Goal: Transaction & Acquisition: Purchase product/service

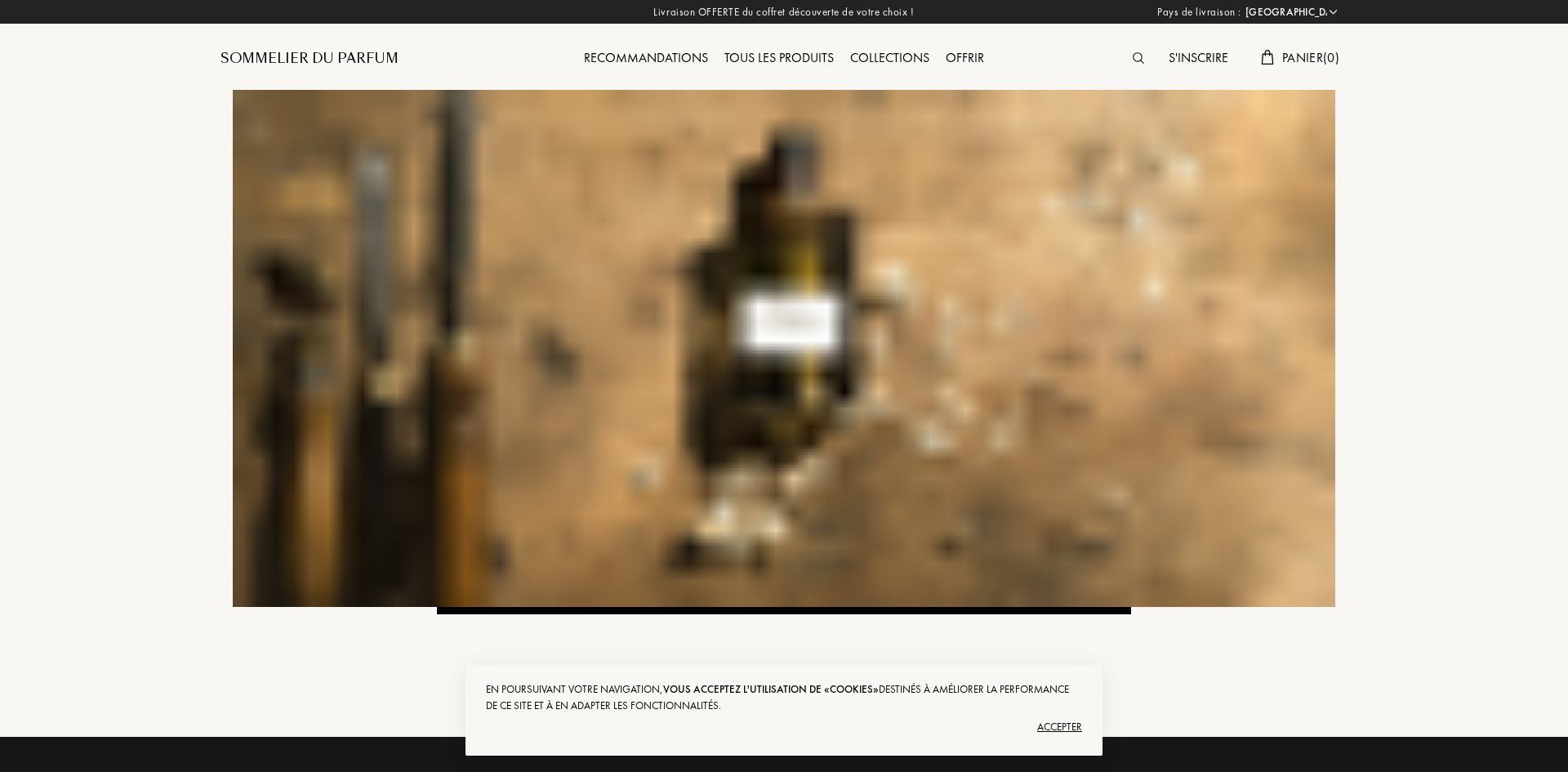
select select "FR"
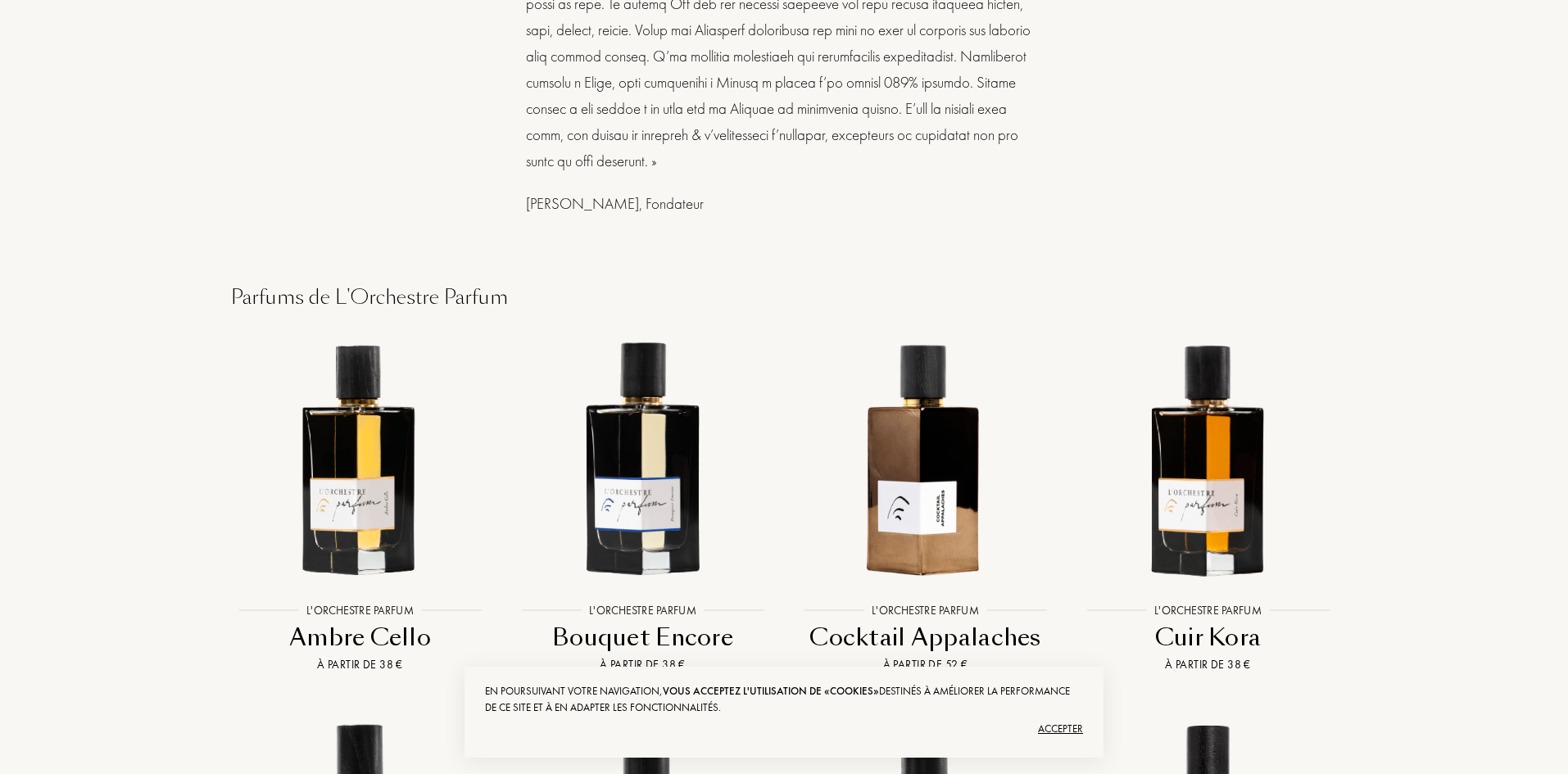
scroll to position [1065, 0]
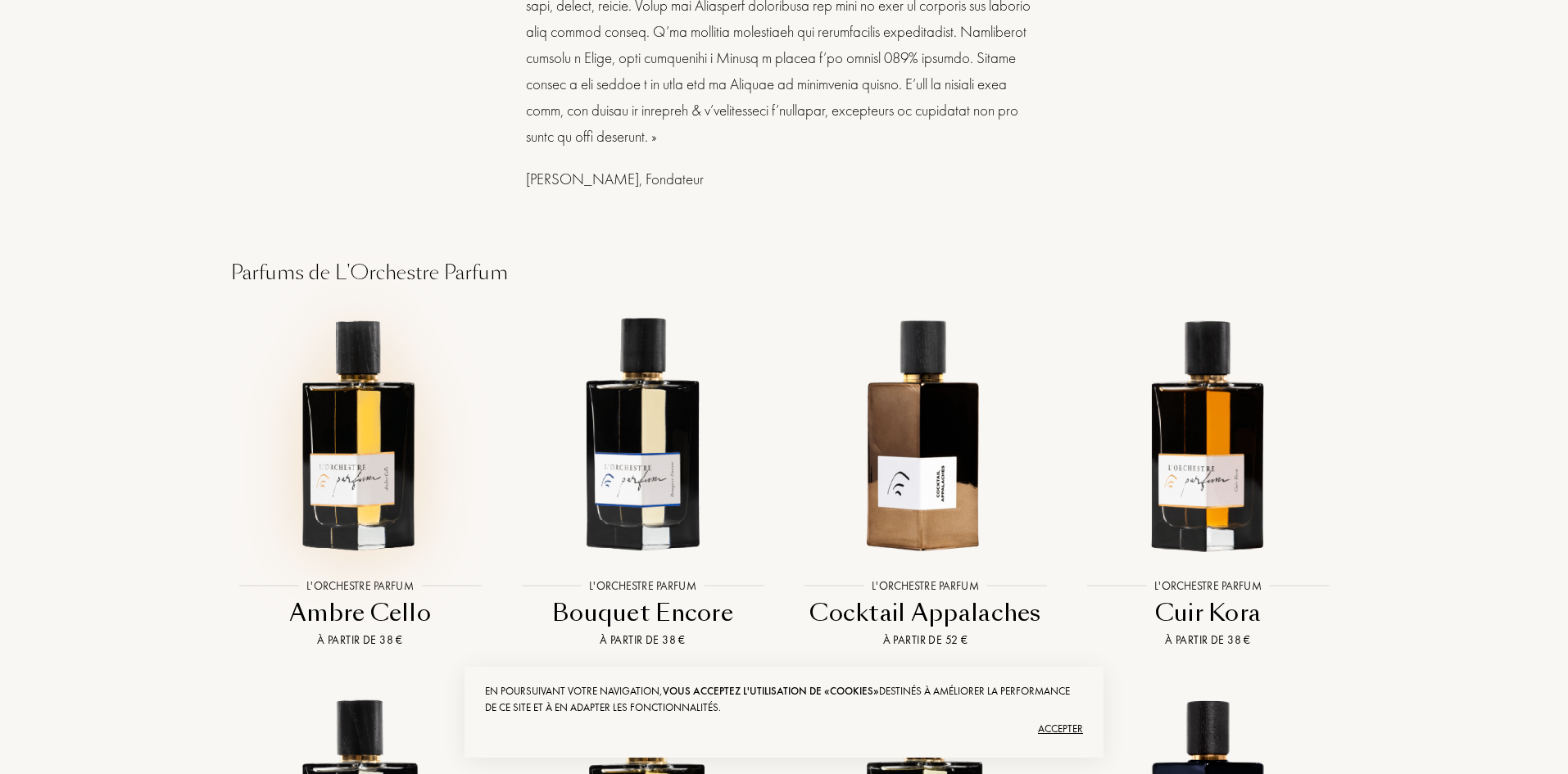
click at [336, 433] on img at bounding box center [360, 432] width 254 height 254
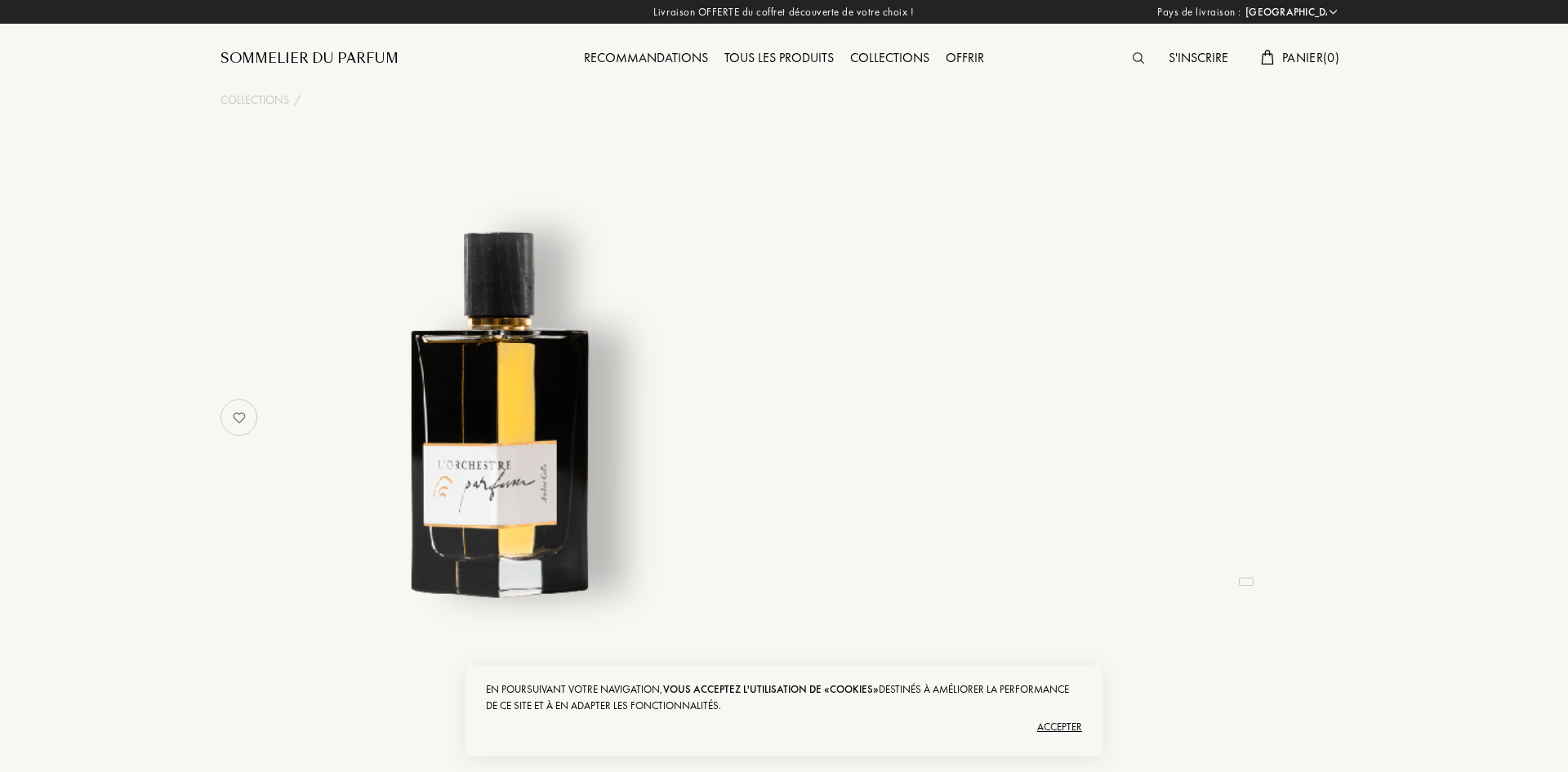
select select "FR"
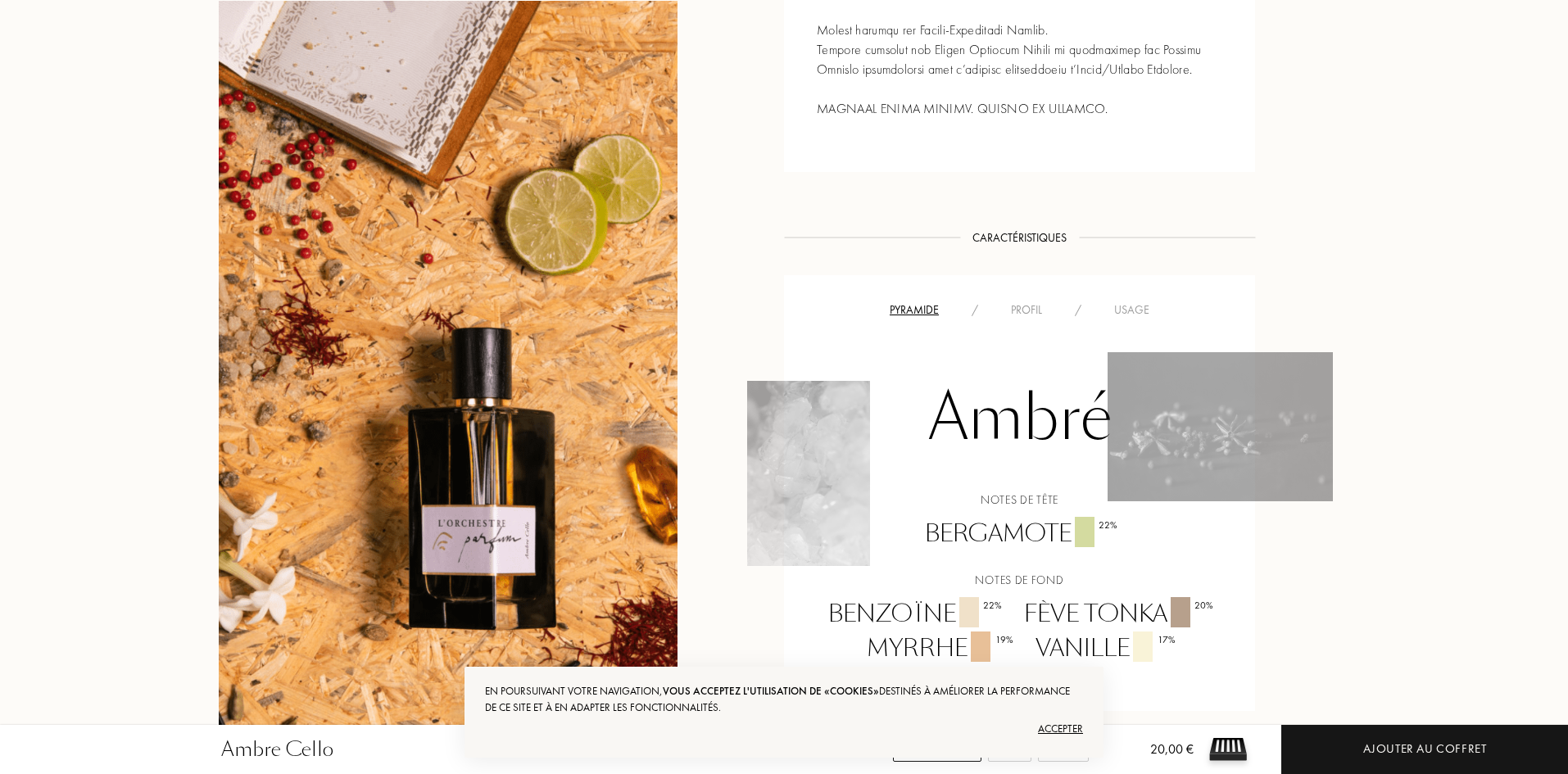
scroll to position [1065, 0]
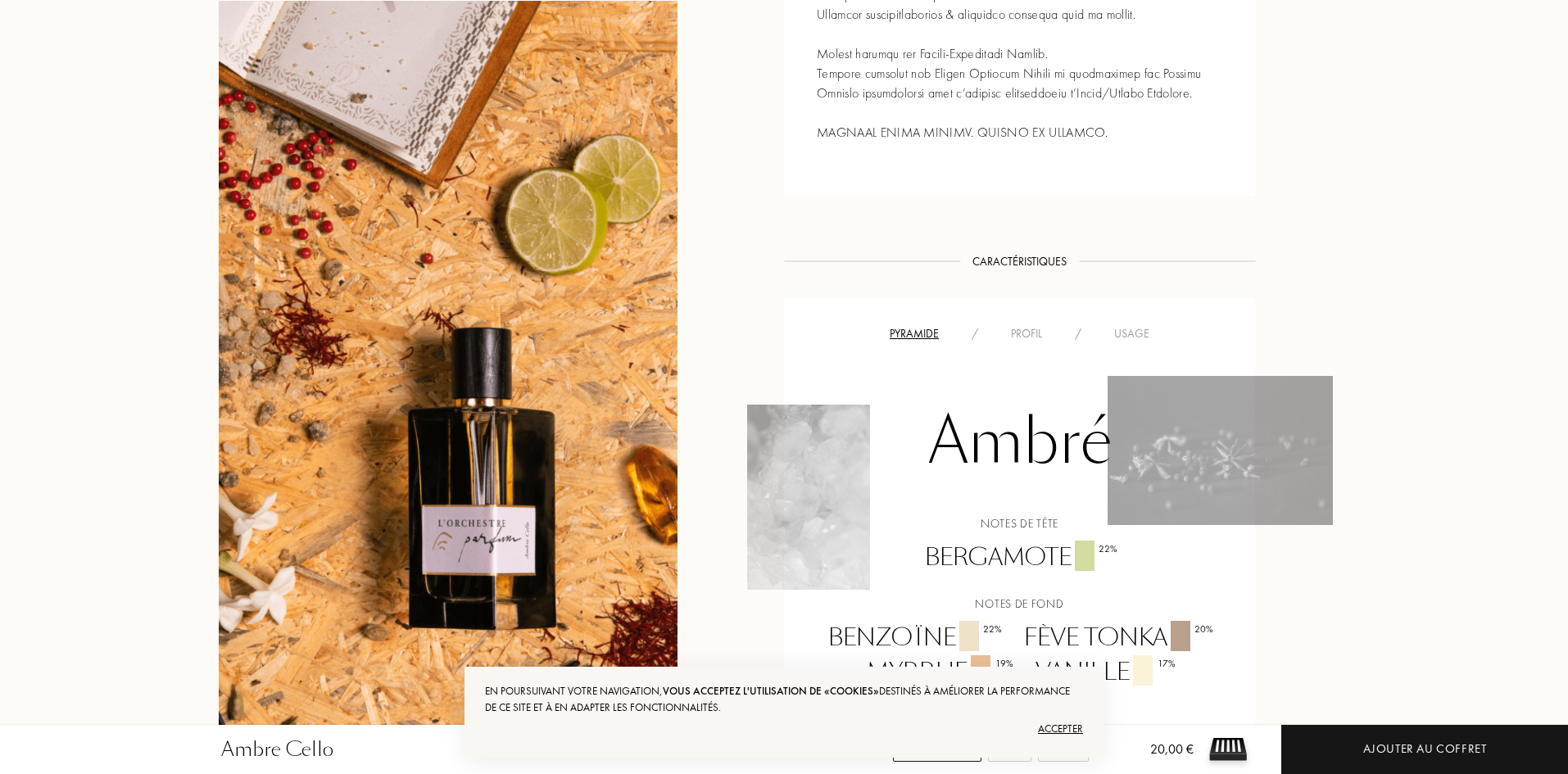
click at [1031, 333] on div "Profil" at bounding box center [1027, 333] width 64 height 17
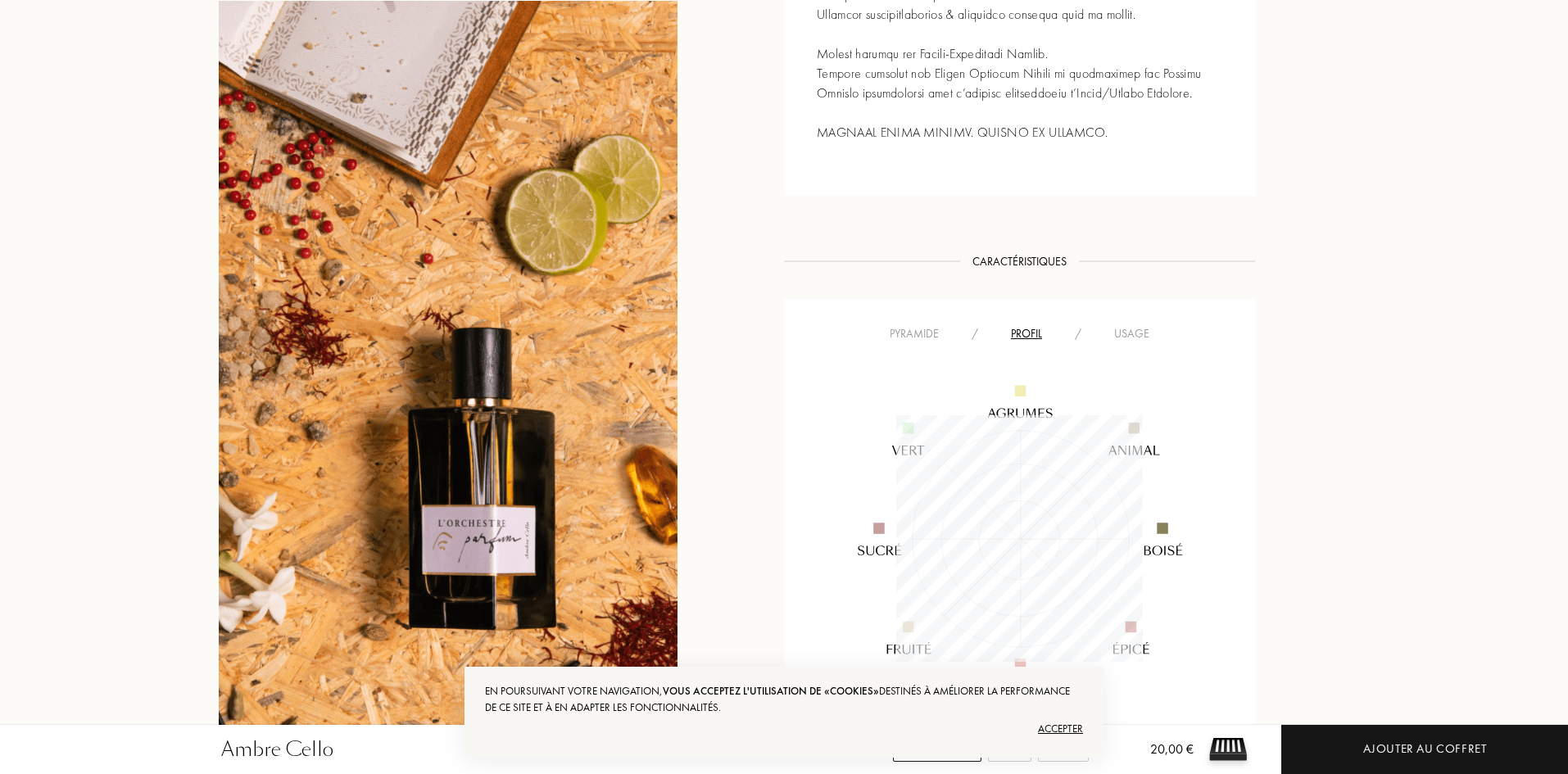
scroll to position [246, 246]
click at [1123, 338] on div "Usage" at bounding box center [1131, 333] width 68 height 17
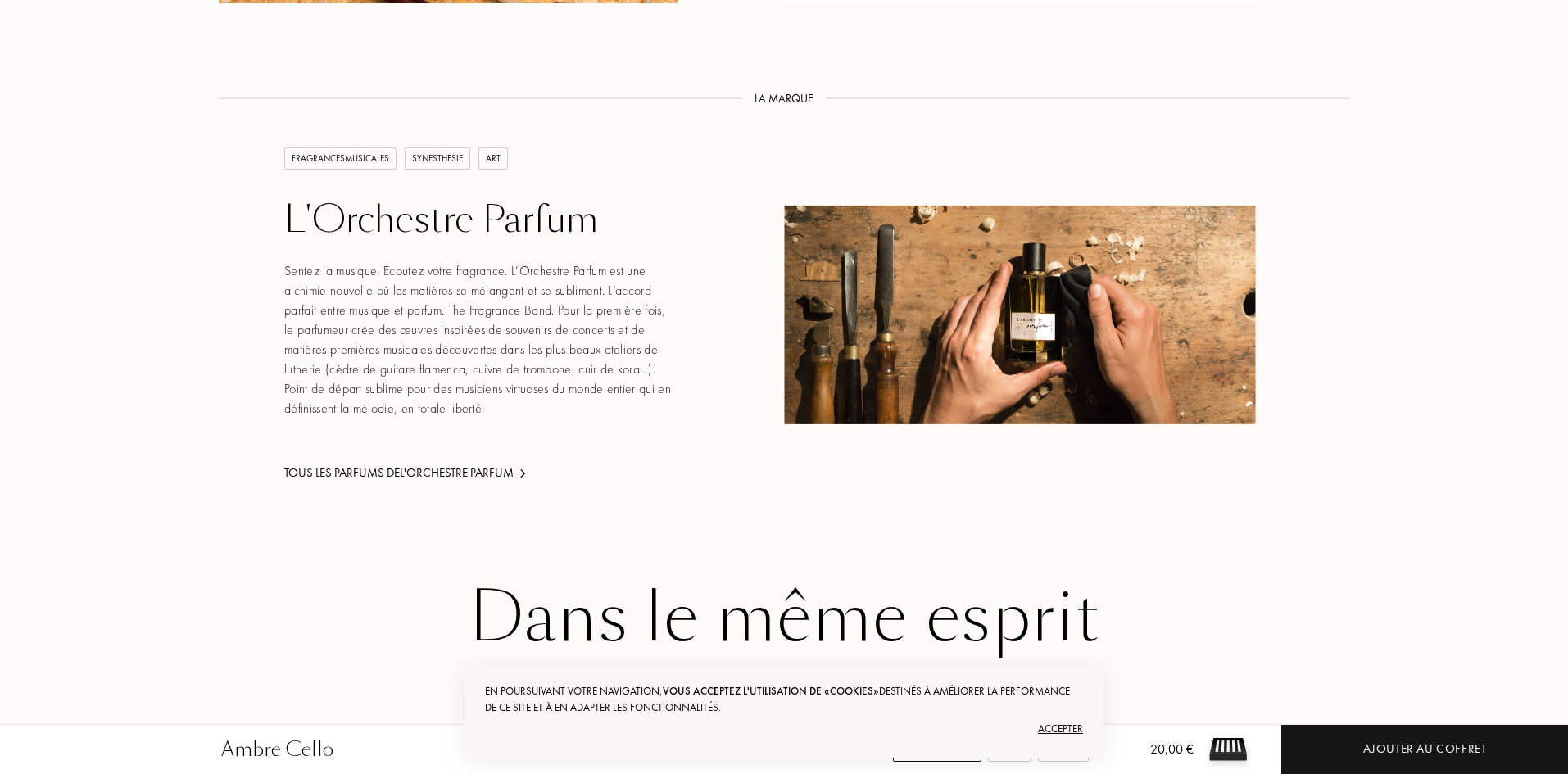
scroll to position [2621, 0]
